Goal: Transaction & Acquisition: Obtain resource

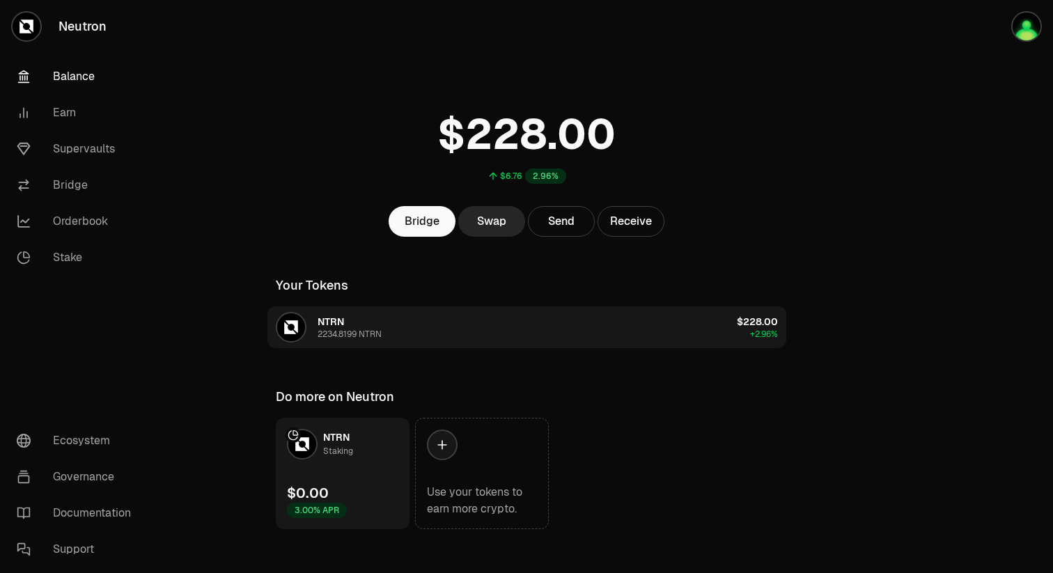
click at [469, 333] on button "NTRN 2234.8199 NTRN $228.00 +2.96%" at bounding box center [526, 327] width 519 height 42
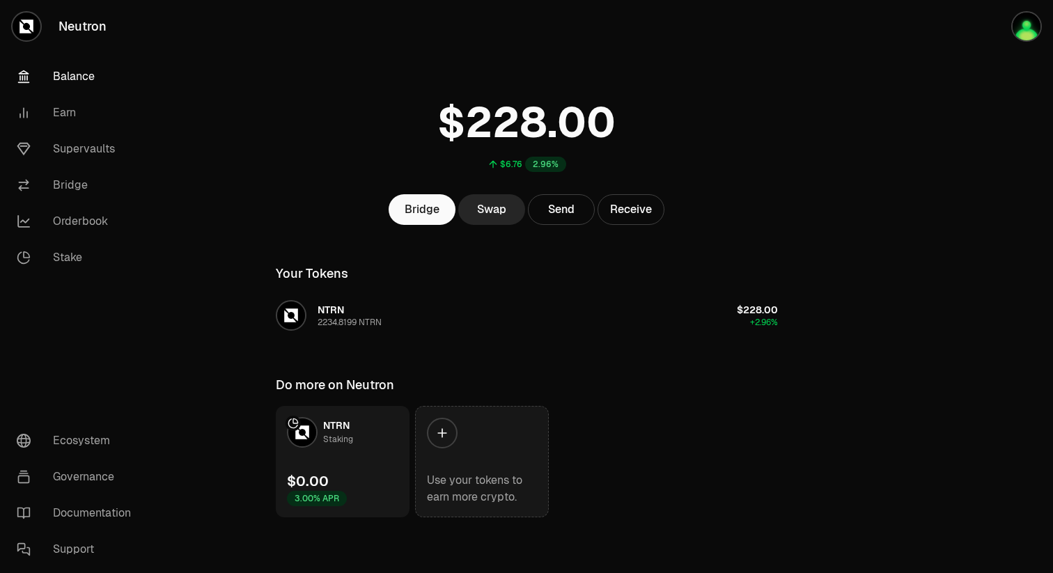
click at [436, 431] on icon at bounding box center [442, 433] width 14 height 14
click at [441, 434] on icon at bounding box center [441, 432] width 9 height 9
click at [500, 472] on div "Use your tokens to earn more crypto." at bounding box center [482, 488] width 110 height 33
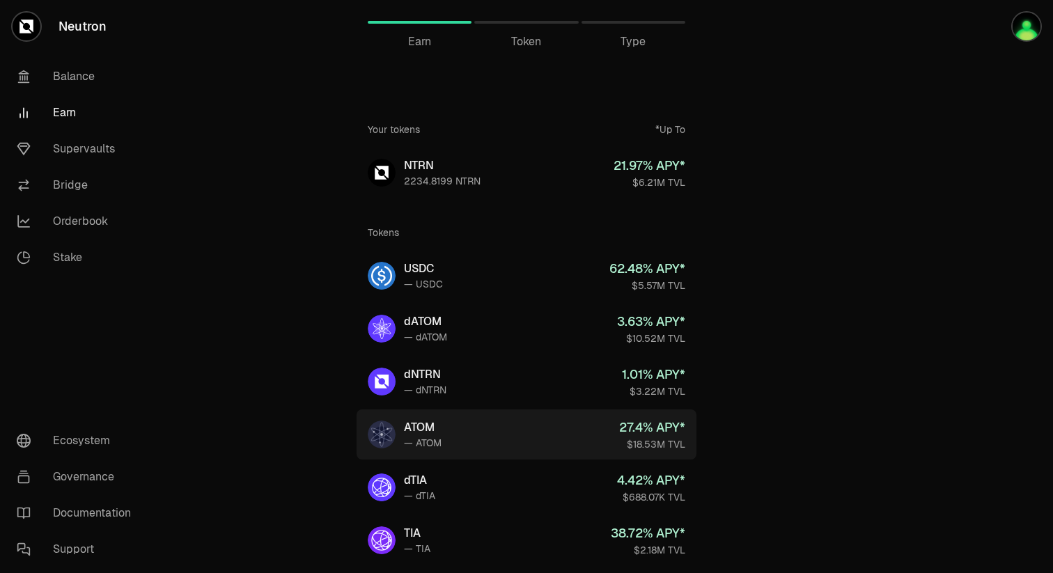
click at [479, 440] on link "ATOM — ATOM 27.4 % APY* $18.53M TVL" at bounding box center [527, 434] width 340 height 50
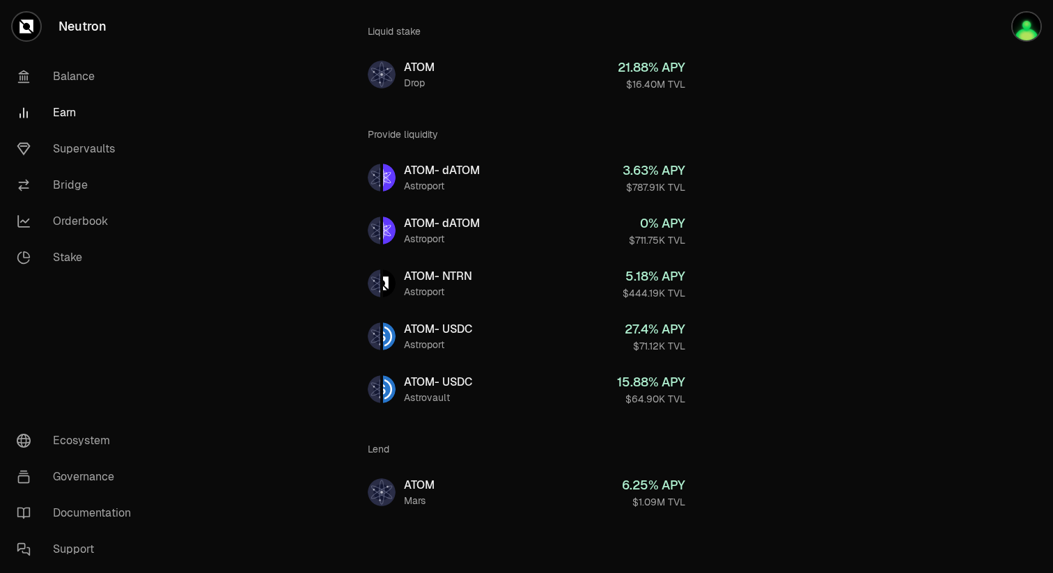
scroll to position [137, 0]
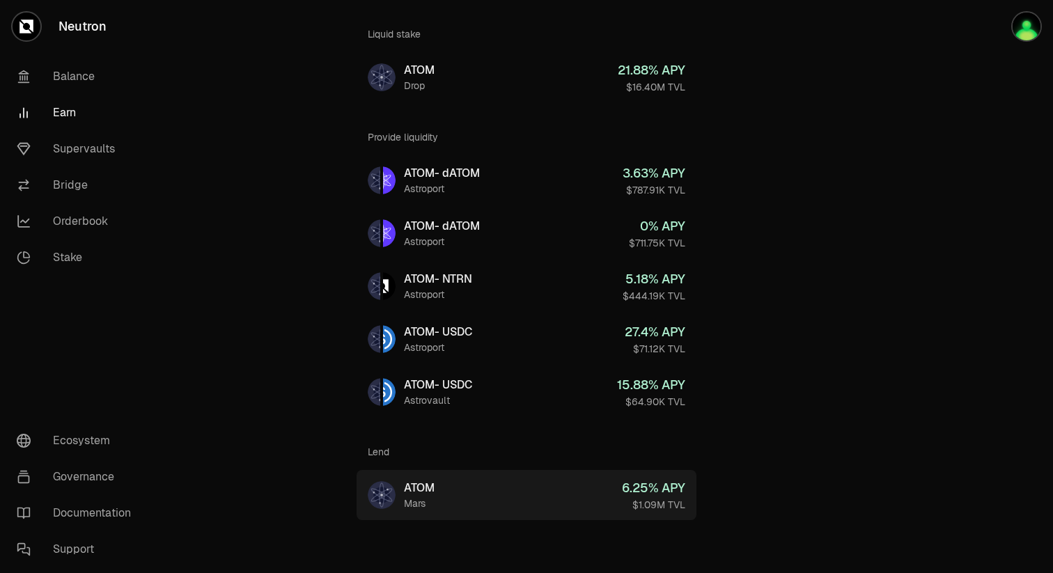
click at [528, 504] on link "ATOM Mars 6.25 % APY $1.09M TVL" at bounding box center [527, 495] width 340 height 50
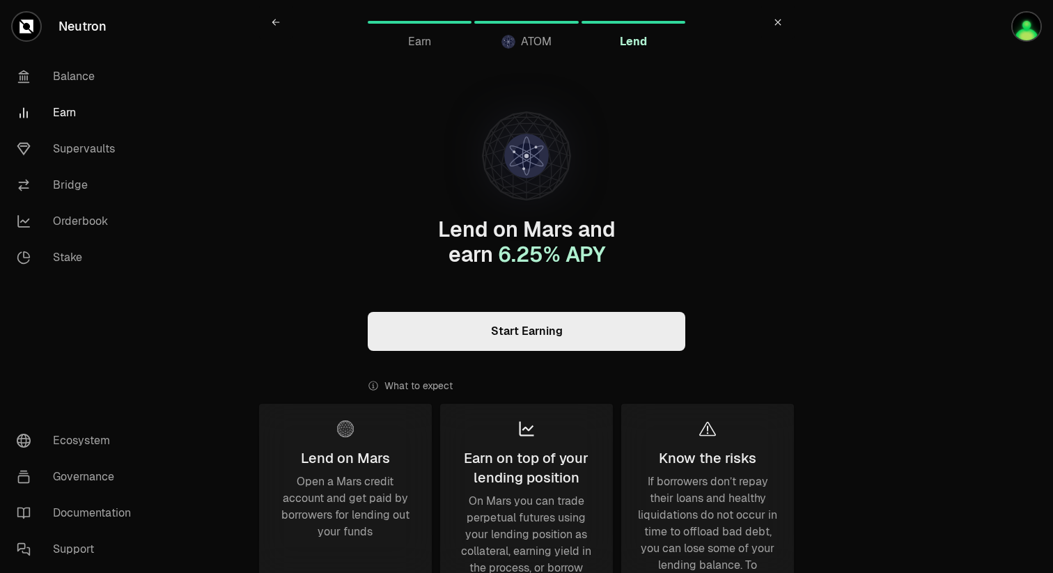
click at [775, 24] on icon at bounding box center [778, 22] width 8 height 8
